Goal: Find specific fact: Find specific fact

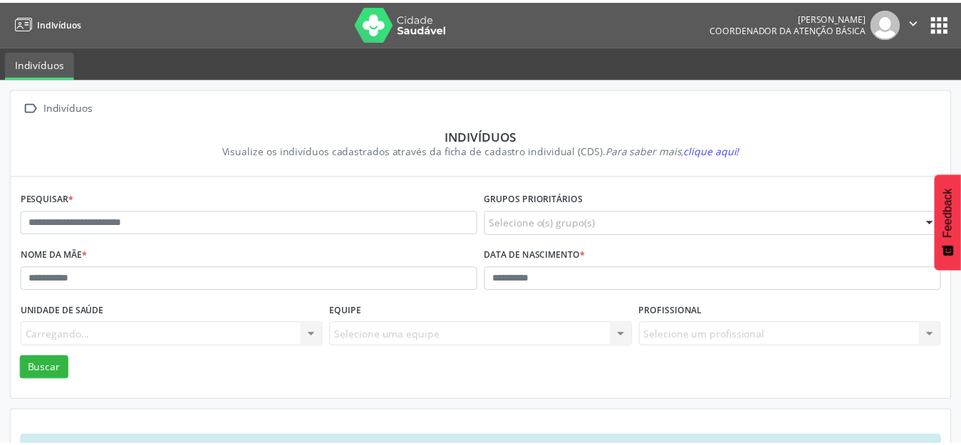
scroll to position [53, 0]
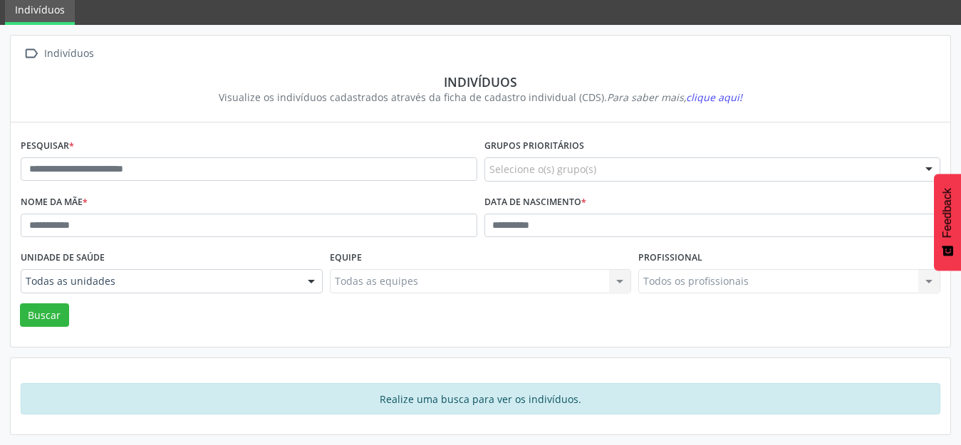
click at [799, 62] on div " Indivíduos" at bounding box center [481, 53] width 920 height 21
click at [71, 175] on input "text" at bounding box center [249, 169] width 457 height 24
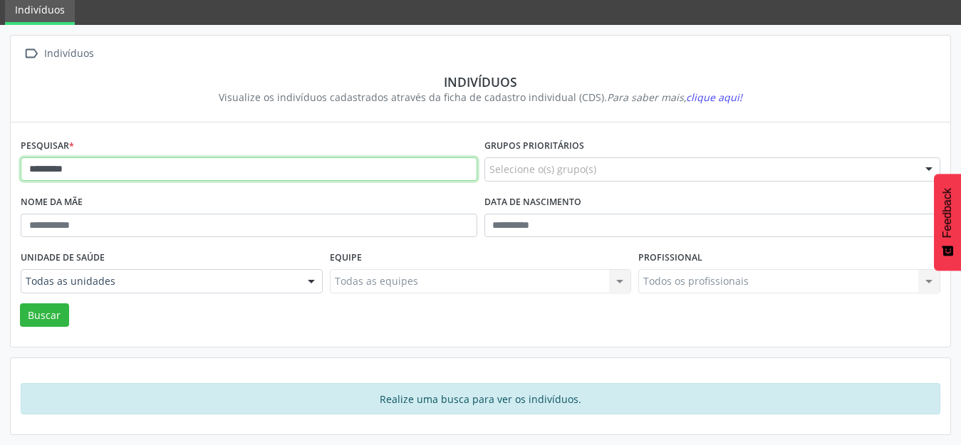
type input "*********"
click at [20, 304] on button "Buscar" at bounding box center [44, 316] width 49 height 24
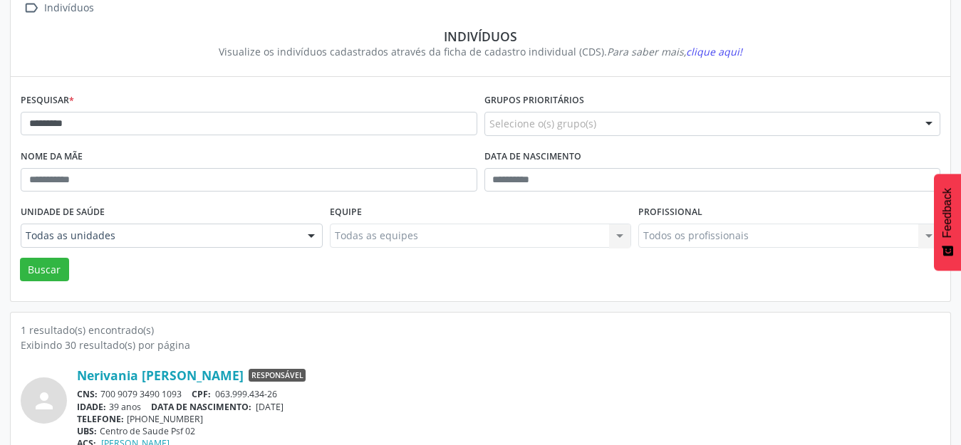
scroll to position [136, 0]
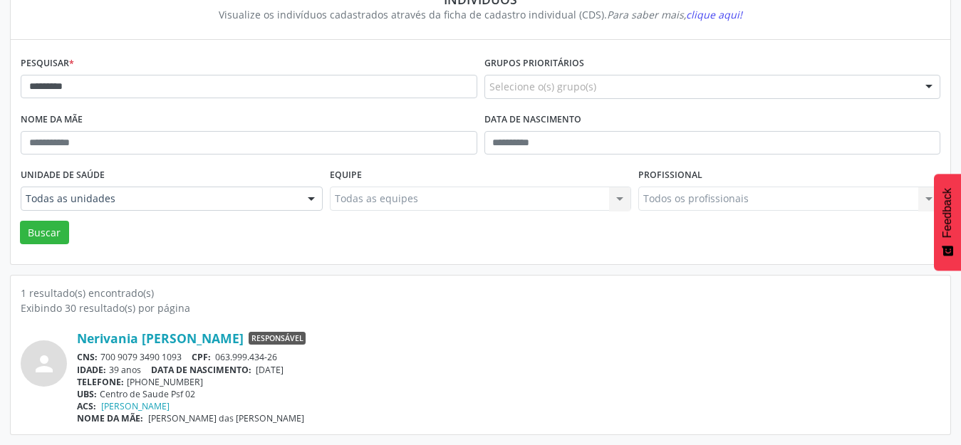
drag, startPoint x: 185, startPoint y: 359, endPoint x: 100, endPoint y: 362, distance: 84.8
click at [100, 362] on div "CNS: 700 9079 3490 1093 CPF: 063.999.434-26" at bounding box center [509, 357] width 864 height 12
copy div "700 9079 3490 1093"
click at [515, 316] on div "person Nerivania [PERSON_NAME] Responsável CNS: 700 9079 3490 1093 CPF: 063.999…" at bounding box center [481, 370] width 920 height 109
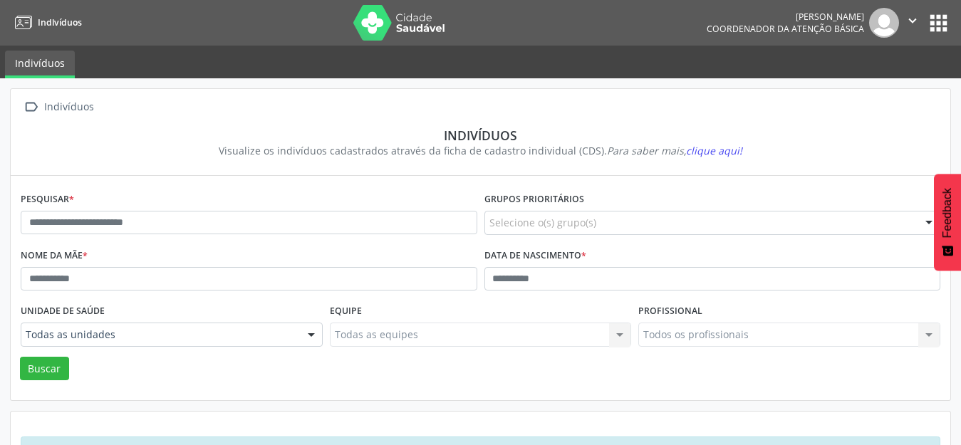
scroll to position [53, 0]
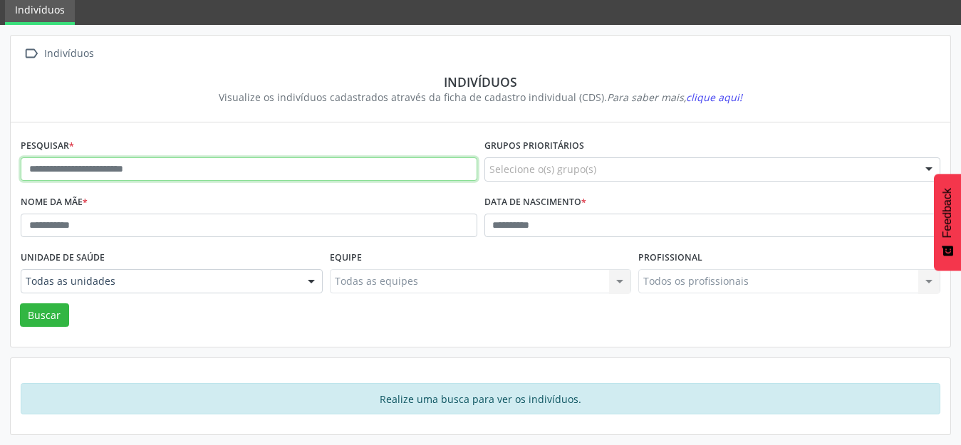
click at [63, 167] on input "text" at bounding box center [249, 169] width 457 height 24
type input "*********"
click at [20, 304] on button "Buscar" at bounding box center [44, 316] width 49 height 24
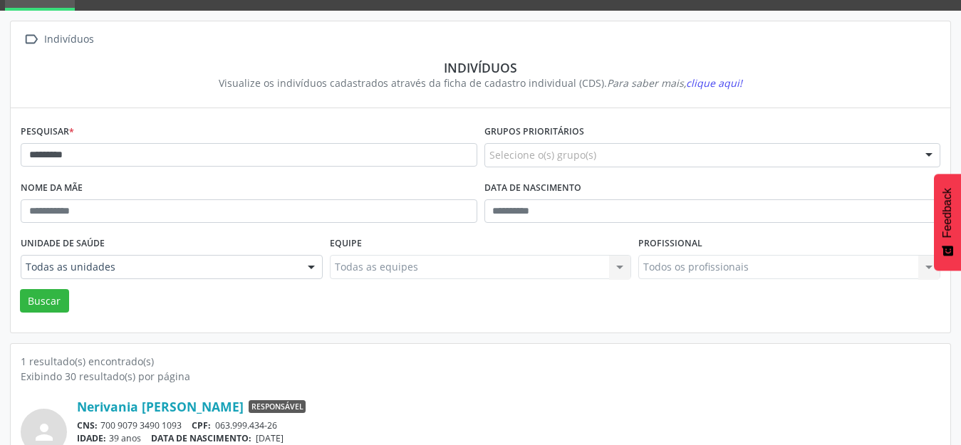
scroll to position [136, 0]
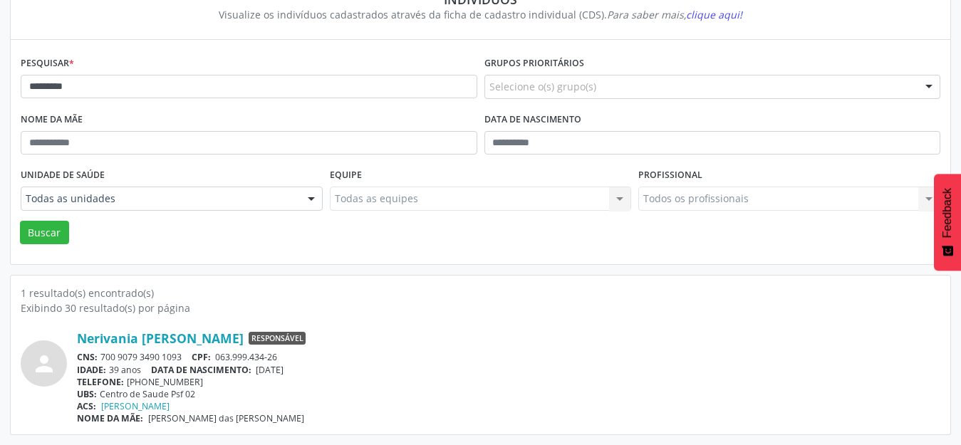
click at [187, 361] on div "CNS: 700 9079 3490 1093 CPF: 063.999.434-26" at bounding box center [509, 357] width 864 height 12
drag, startPoint x: 181, startPoint y: 356, endPoint x: 103, endPoint y: 360, distance: 78.5
click at [103, 360] on div "CNS: 700 9079 3490 1093 CPF: 063.999.434-26" at bounding box center [509, 357] width 864 height 12
copy div "700 9079 3490 1093"
click at [554, 343] on div "Nerivania Maria da Silva Responsável" at bounding box center [509, 339] width 864 height 16
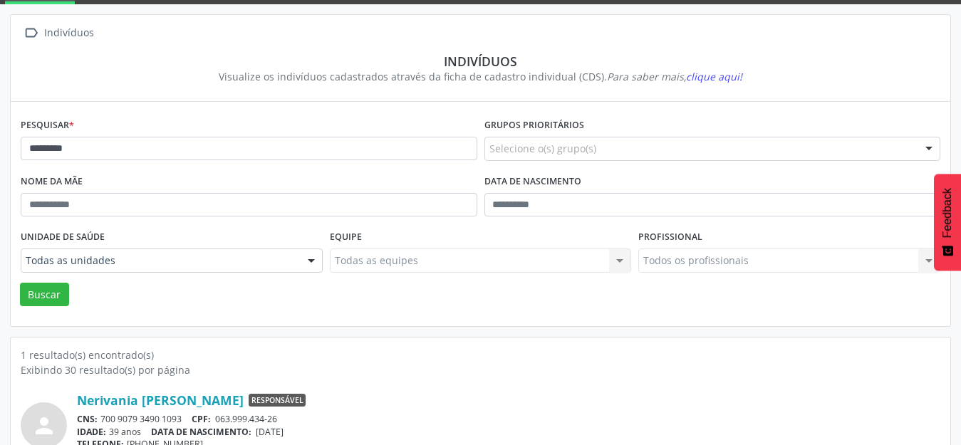
scroll to position [0, 0]
